Goal: Navigation & Orientation: Find specific page/section

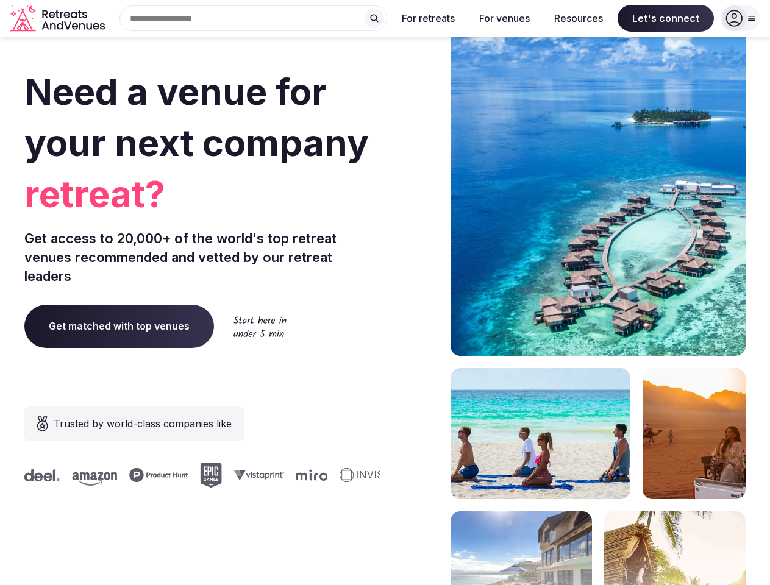
click at [385, 293] on div "Need a venue for your next company retreat? Get access to 20,000+ of the world'…" at bounding box center [384, 365] width 721 height 734
click at [254, 18] on div "Search Popular Destinations [GEOGRAPHIC_DATA], [GEOGRAPHIC_DATA] [GEOGRAPHIC_DA…" at bounding box center [248, 18] width 277 height 26
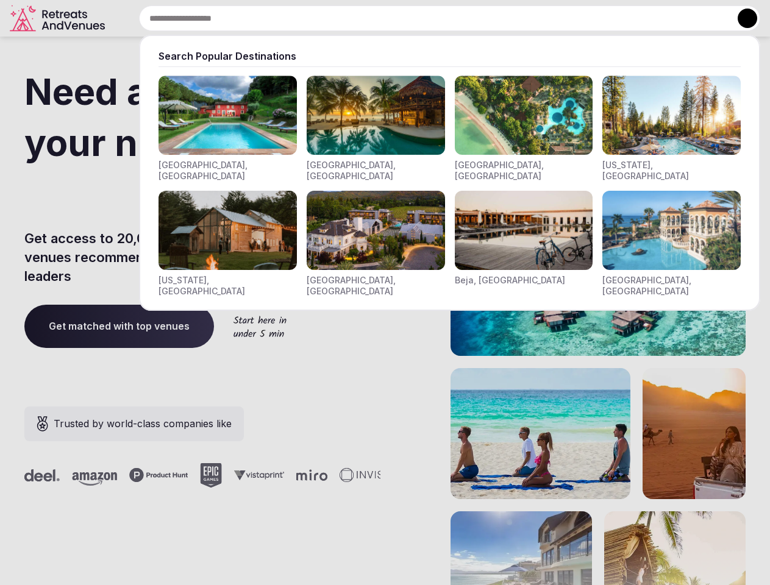
click at [374, 18] on input "text" at bounding box center [449, 18] width 621 height 26
click at [428, 18] on input "text" at bounding box center [449, 18] width 621 height 26
click at [504, 18] on input "text" at bounding box center [449, 18] width 621 height 26
click at [578, 18] on input "text" at bounding box center [449, 18] width 621 height 26
click at [666, 18] on input "text" at bounding box center [449, 18] width 621 height 26
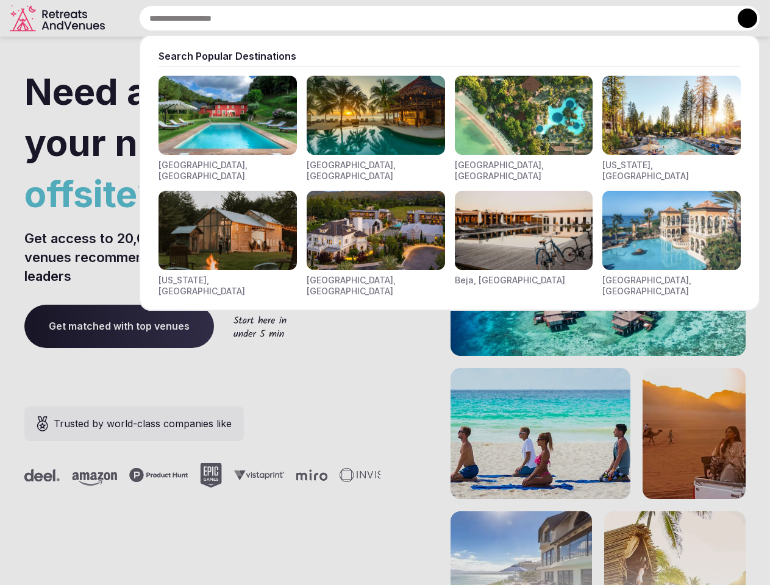
click at [740, 18] on button at bounding box center [747, 19] width 20 height 20
